Goal: Navigation & Orientation: Find specific page/section

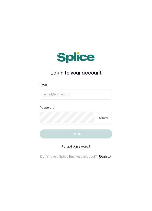
type input "info@dermaspaceng.com"
click at [40, 130] on button "Log in" at bounding box center [76, 134] width 73 height 9
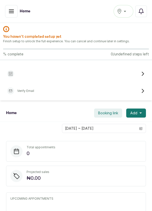
click at [125, 9] on div "Victoria Island" at bounding box center [122, 11] width 13 height 6
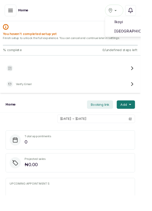
click at [139, 34] on span "Victoria Island" at bounding box center [141, 34] width 36 height 6
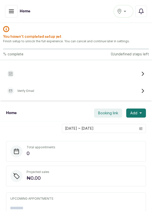
click at [14, 13] on button "button" at bounding box center [11, 11] width 13 height 13
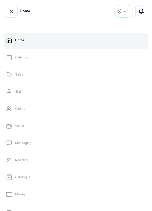
click at [65, 76] on link "Sales" at bounding box center [75, 75] width 143 height 14
